Goal: Task Accomplishment & Management: Manage account settings

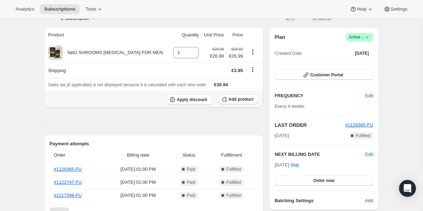
scroll to position [58, 0]
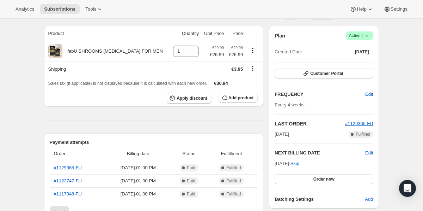
click at [362, 38] on span "Active |" at bounding box center [360, 35] width 22 height 7
click at [349, 62] on span "Cancel subscription" at bounding box center [358, 61] width 40 height 5
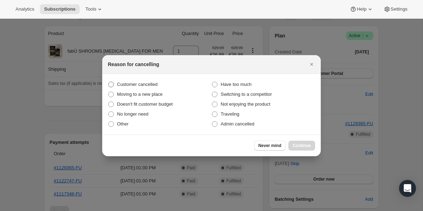
click at [154, 86] on span "Customer cancelled" at bounding box center [137, 83] width 41 height 5
click at [109, 82] on input "Customer cancelled" at bounding box center [108, 81] width 0 height 0
radio input "true"
click at [297, 144] on span "Continue" at bounding box center [302, 145] width 18 height 6
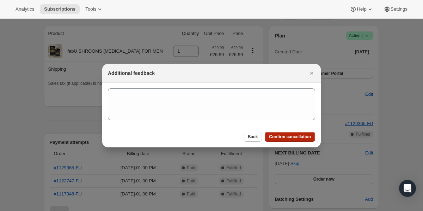
click at [292, 136] on span "Confirm cancellation" at bounding box center [290, 137] width 42 height 6
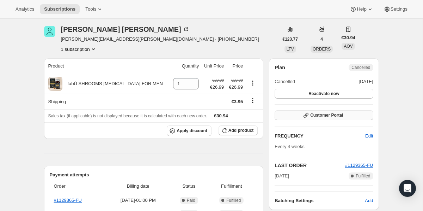
click at [327, 114] on span "Customer Portal" at bounding box center [326, 115] width 33 height 6
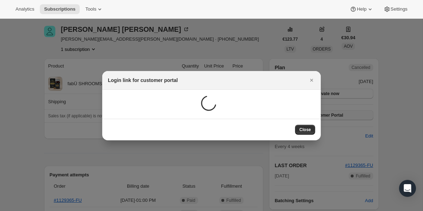
scroll to position [0, 0]
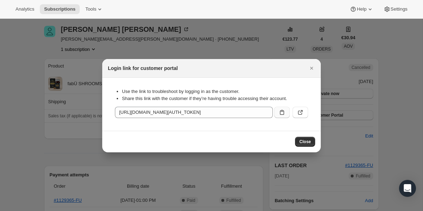
click at [284, 113] on icon ":rep:" at bounding box center [282, 112] width 4 height 5
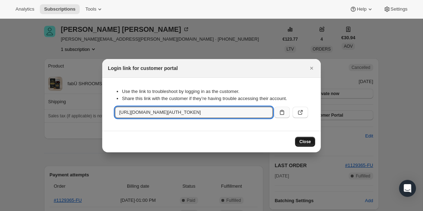
click at [307, 144] on span "Close" at bounding box center [305, 142] width 12 height 6
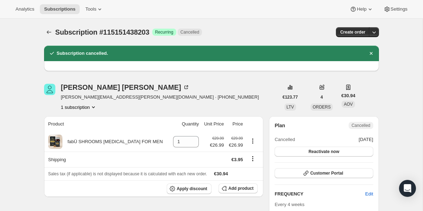
scroll to position [58, 0]
